Goal: Information Seeking & Learning: Learn about a topic

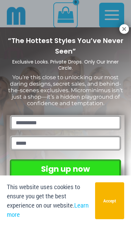
scroll to position [317, 0]
click at [123, 29] on icon at bounding box center [124, 29] width 4 height 4
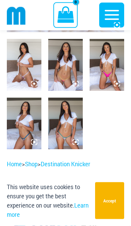
scroll to position [0, 0]
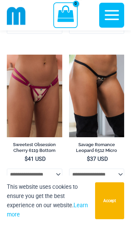
scroll to position [967, 0]
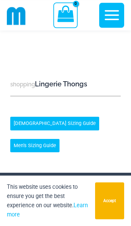
click at [45, 152] on link "Men’s Sizing Guide" at bounding box center [34, 145] width 49 height 13
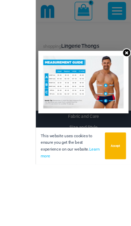
scroll to position [1458, 0]
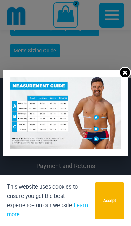
click at [126, 75] on icon at bounding box center [125, 72] width 4 height 4
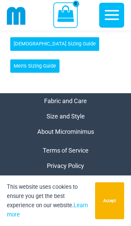
scroll to position [1442, 0]
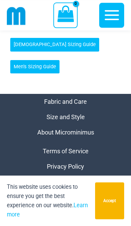
click at [73, 120] on link "Size and Style" at bounding box center [65, 116] width 38 height 7
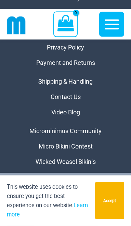
scroll to position [566, 0]
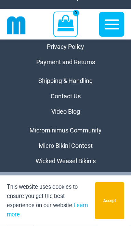
click at [88, 142] on link "Micro Bikini Contest" at bounding box center [66, 145] width 54 height 7
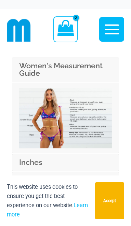
click at [110, 29] on icon "button" at bounding box center [111, 29] width 14 height 10
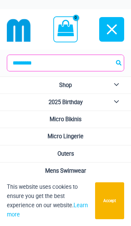
click at [74, 174] on link "Mens Swimwear" at bounding box center [65, 170] width 131 height 17
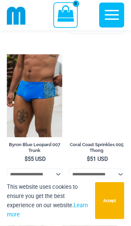
scroll to position [1613, 0]
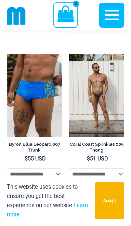
click at [69, 54] on img at bounding box center [69, 54] width 0 height 0
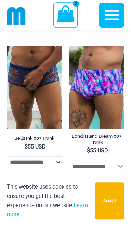
scroll to position [1474, 0]
click at [7, 46] on img at bounding box center [7, 46] width 0 height 0
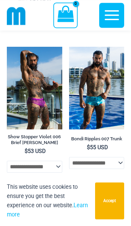
scroll to position [1034, 0]
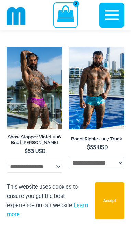
click at [7, 47] on img at bounding box center [7, 47] width 0 height 0
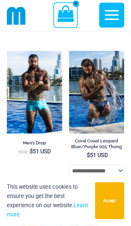
scroll to position [884, 0]
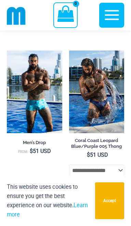
click at [69, 51] on img at bounding box center [69, 51] width 0 height 0
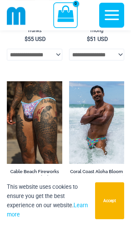
scroll to position [706, 0]
click at [7, 81] on img at bounding box center [7, 81] width 0 height 0
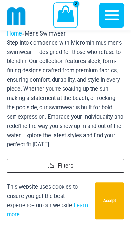
scroll to position [0, 0]
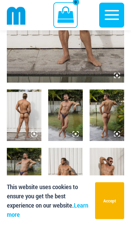
scroll to position [183, 0]
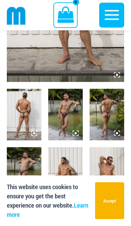
click at [25, 115] on img at bounding box center [24, 115] width 34 height 52
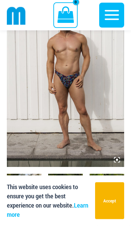
scroll to position [0, 0]
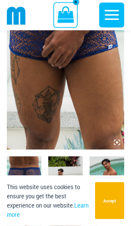
click at [66, 185] on img at bounding box center [65, 182] width 34 height 52
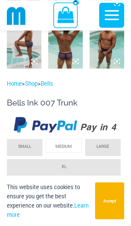
scroll to position [292, 0]
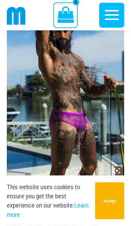
scroll to position [97, 0]
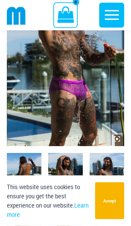
click at [24, 176] on img at bounding box center [24, 179] width 34 height 52
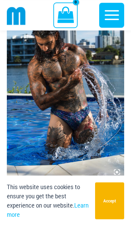
scroll to position [96, 0]
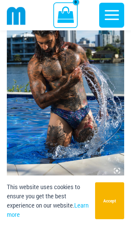
click at [21, 194] on img at bounding box center [24, 211] width 34 height 52
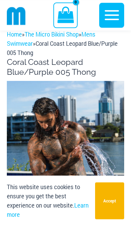
scroll to position [17, 0]
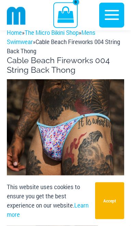
scroll to position [24, 0]
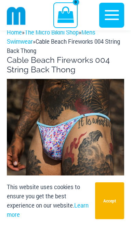
click at [95, 143] on img at bounding box center [65, 167] width 117 height 176
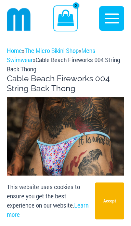
scroll to position [0, 0]
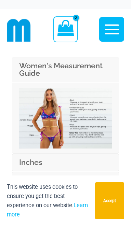
click at [112, 27] on icon "button" at bounding box center [111, 29] width 17 height 17
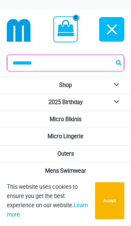
click at [84, 120] on link "Micro Bikinis" at bounding box center [65, 119] width 131 height 17
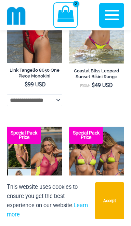
scroll to position [1461, 0]
click at [111, 15] on icon "button" at bounding box center [111, 15] width 14 height 10
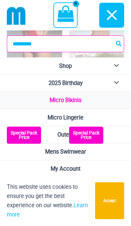
click at [83, 119] on span "Micro Lingerie" at bounding box center [65, 117] width 36 height 6
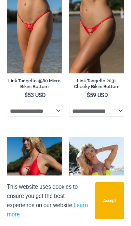
scroll to position [1462, 0]
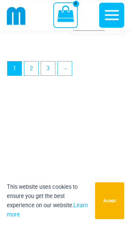
scroll to position [2409, 0]
